Goal: Find specific page/section: Find specific page/section

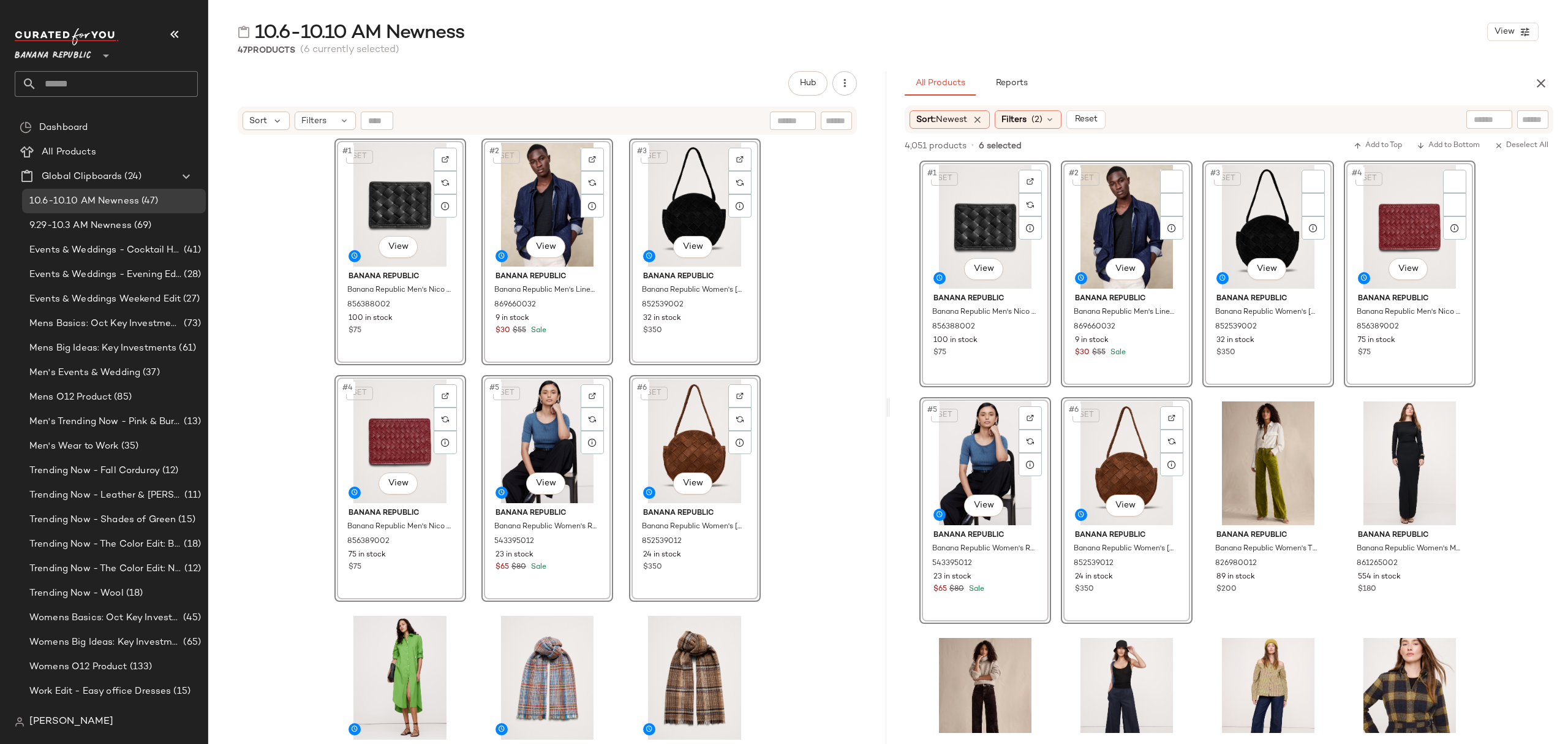
scroll to position [163, 0]
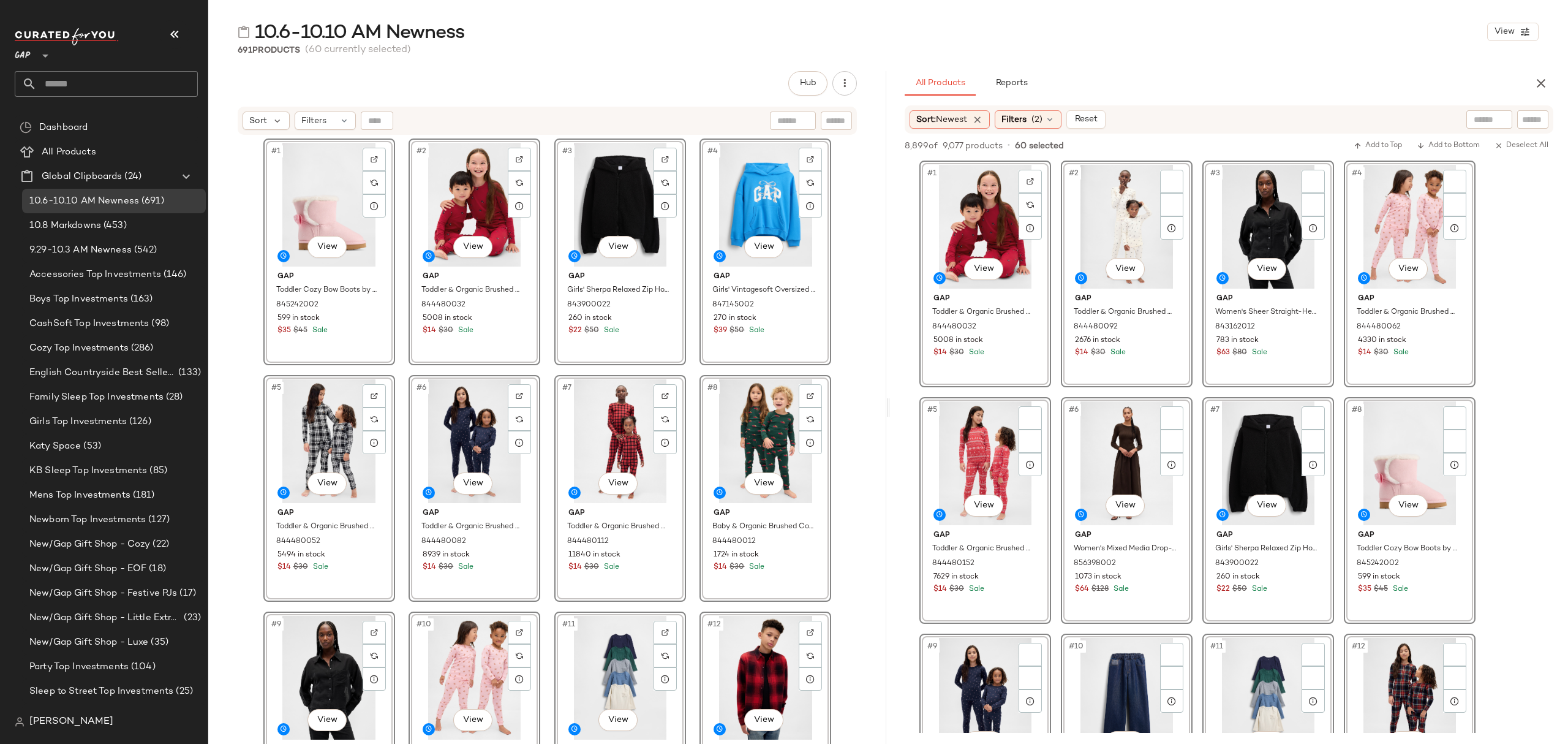
scroll to position [3267, 0]
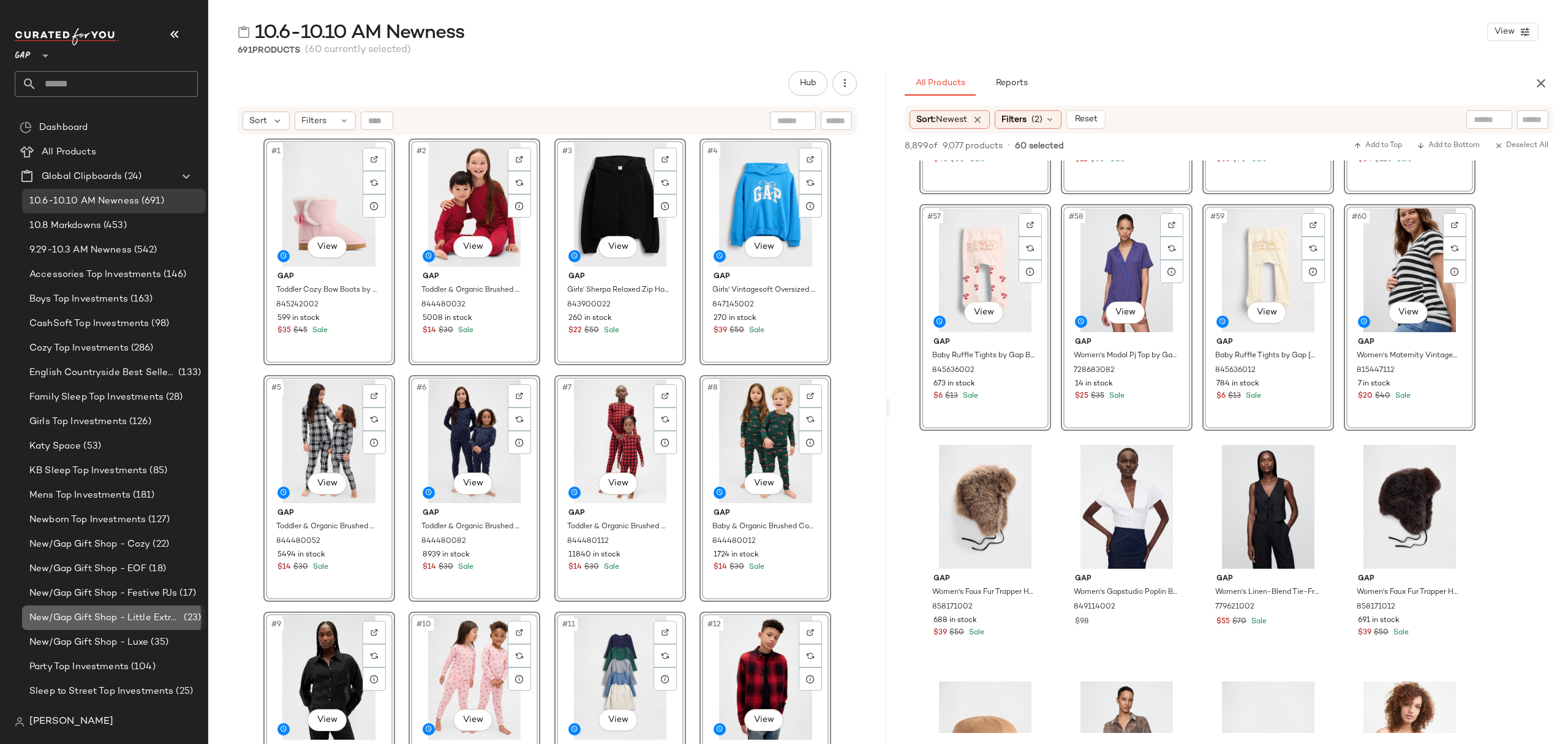
click at [93, 609] on div "New/Gap Gift Shop - Little Extras (23)" at bounding box center [114, 617] width 184 height 24
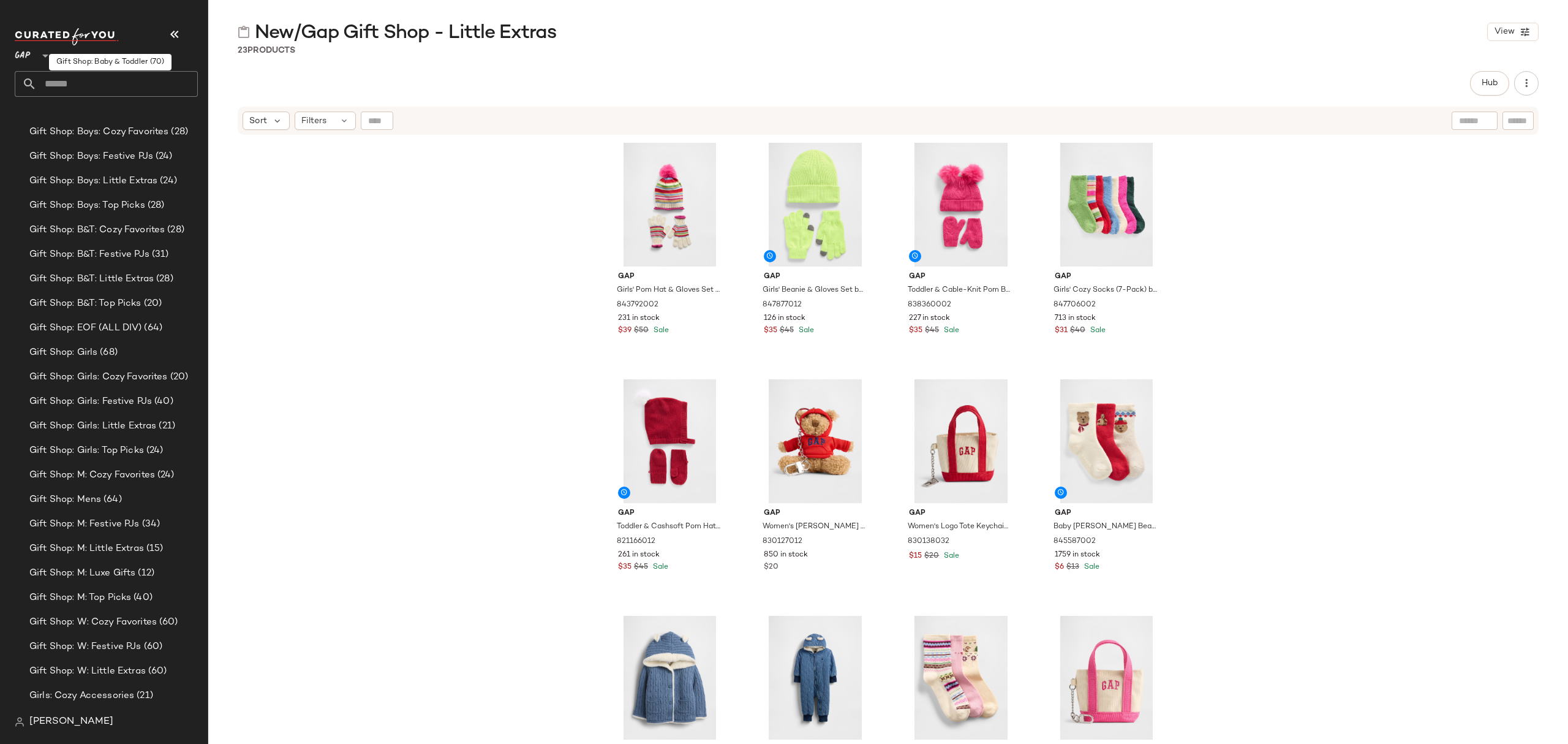
scroll to position [1507, 0]
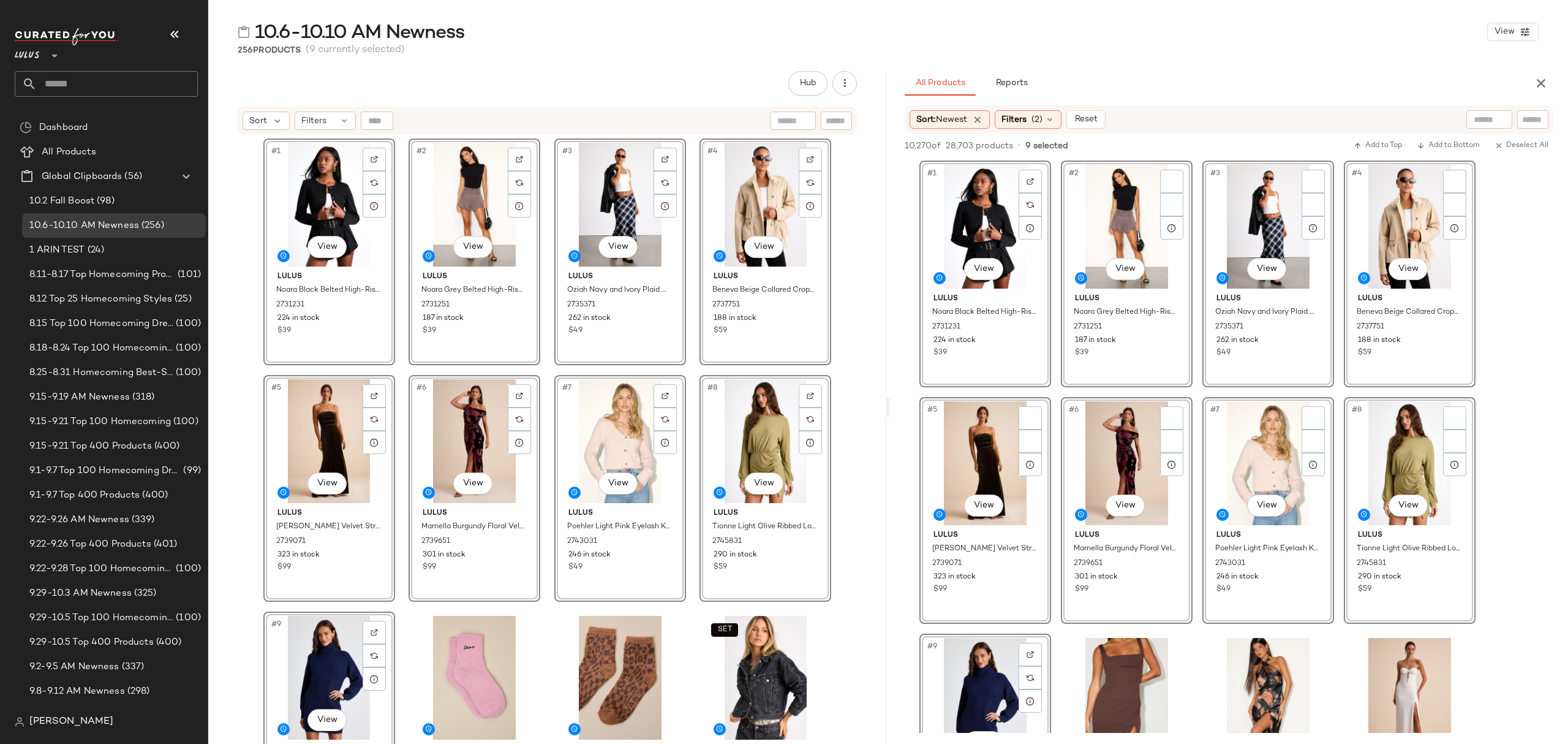
scroll to position [408, 0]
